Goal: Information Seeking & Learning: Learn about a topic

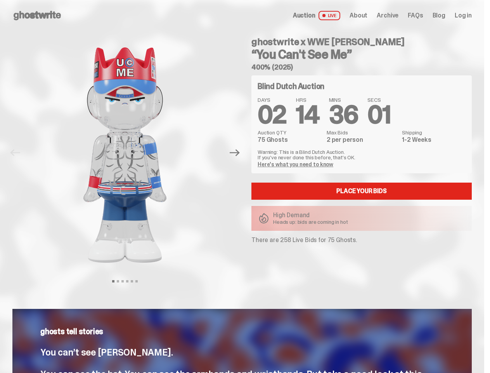
click at [245, 186] on div "ghostwrite x WWE [PERSON_NAME] “You Can't See Me” 400% (2025) Blind Dutch Aucti…" at bounding box center [357, 152] width 230 height 243
click at [130, 153] on img at bounding box center [125, 155] width 198 height 248
click at [238, 153] on icon "Next" at bounding box center [235, 152] width 10 height 7
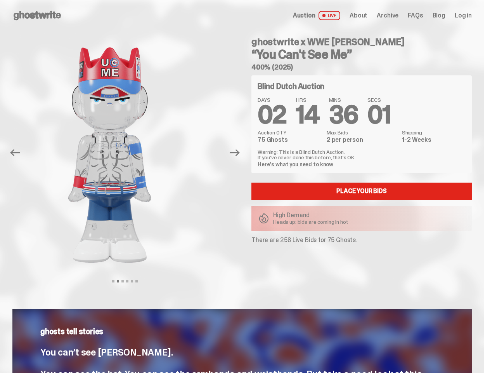
click at [0, 40] on div "ghostwrite x WWE [PERSON_NAME] “You Can't See Me” 400% (2025) Previous Next Vie…" at bounding box center [242, 160] width 485 height 259
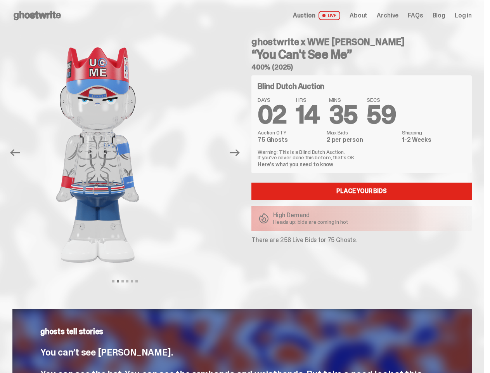
click at [297, 164] on link "Here's what you need to know" at bounding box center [296, 164] width 76 height 7
